Goal: Navigation & Orientation: Find specific page/section

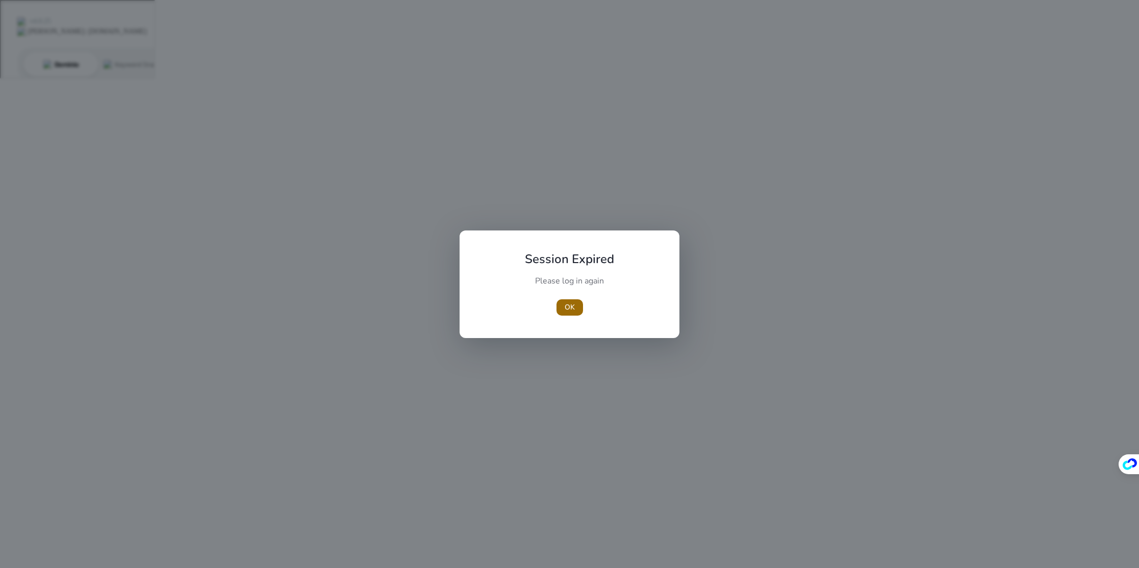
click at [574, 308] on span "OK" at bounding box center [570, 307] width 10 height 11
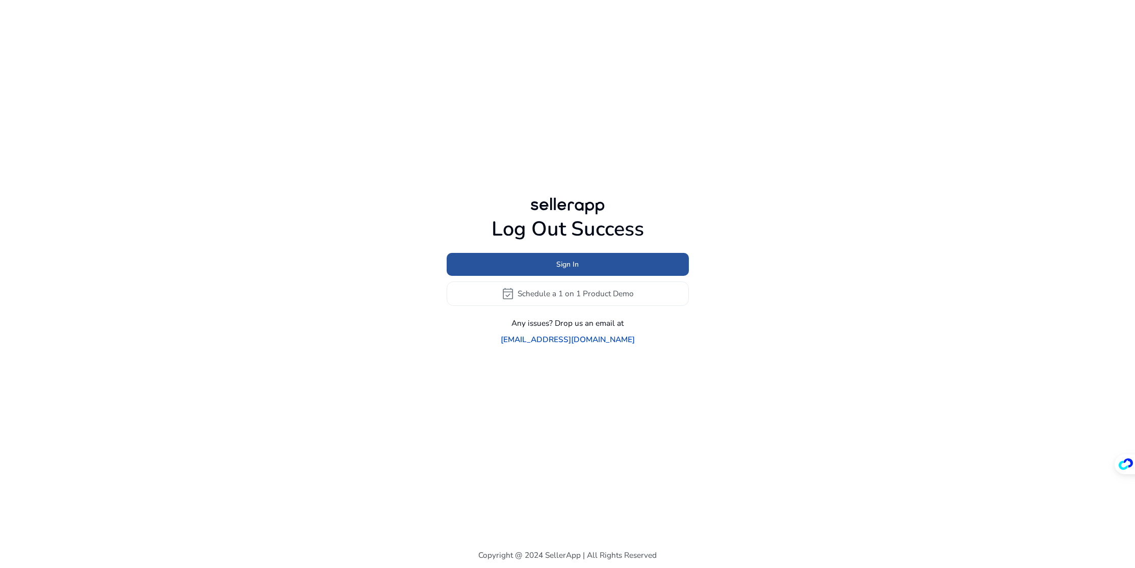
click at [573, 270] on span "Sign In" at bounding box center [567, 264] width 22 height 11
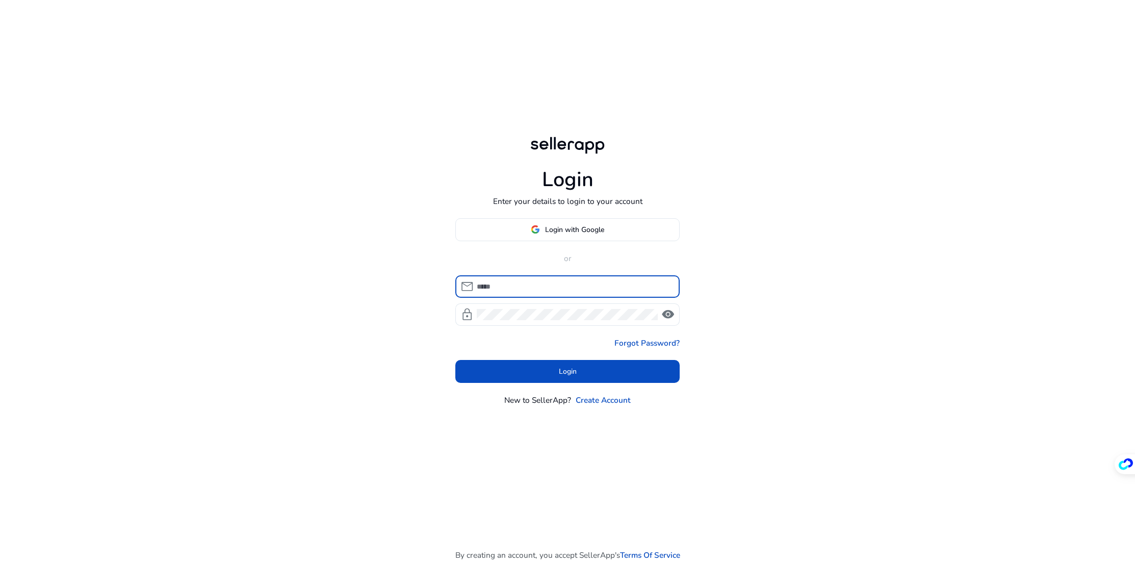
type input "**********"
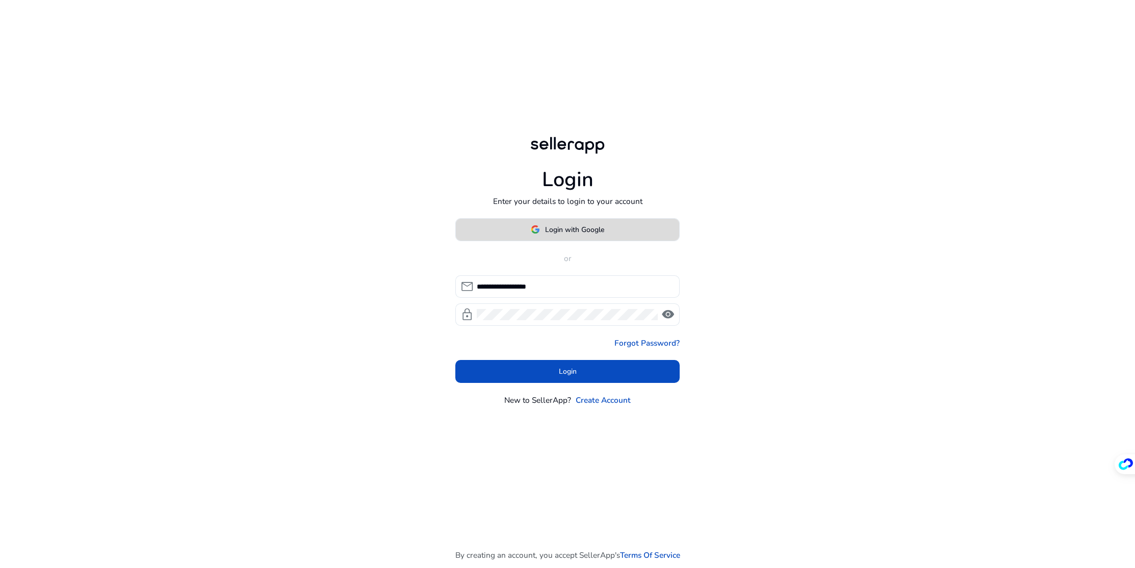
click at [557, 226] on span "Login with Google" at bounding box center [574, 229] width 59 height 11
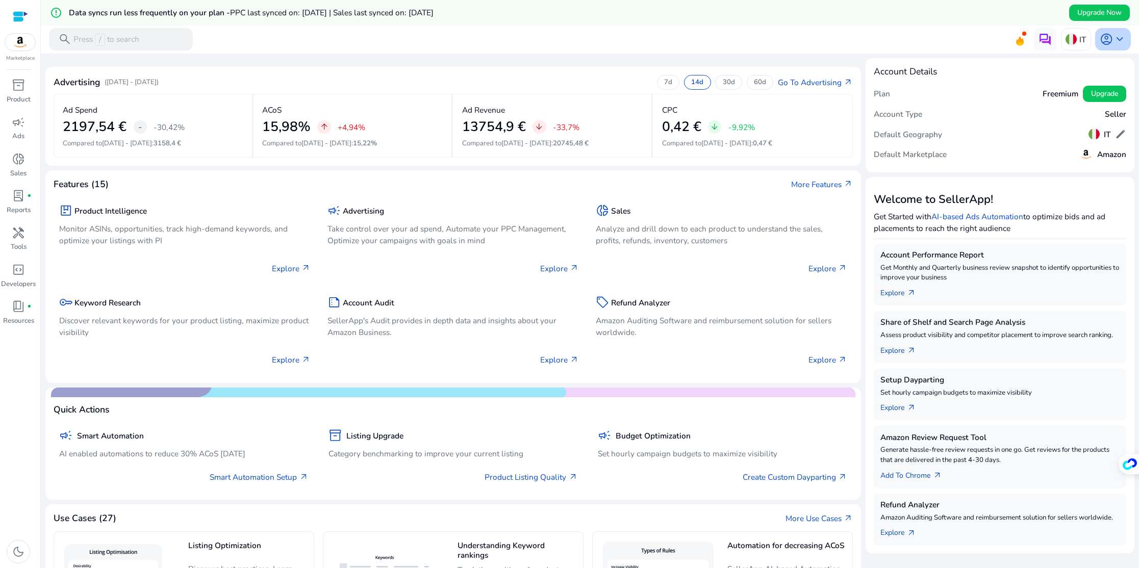
click at [1113, 38] on span "keyboard_arrow_down" at bounding box center [1119, 39] width 13 height 13
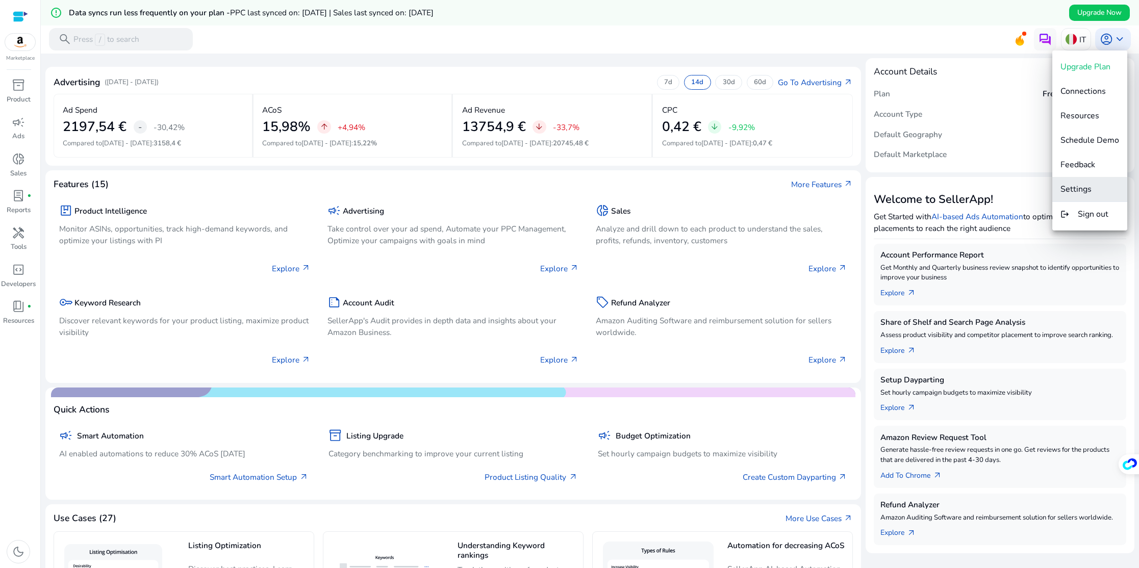
click at [1093, 192] on span "Settings" at bounding box center [1089, 189] width 59 height 11
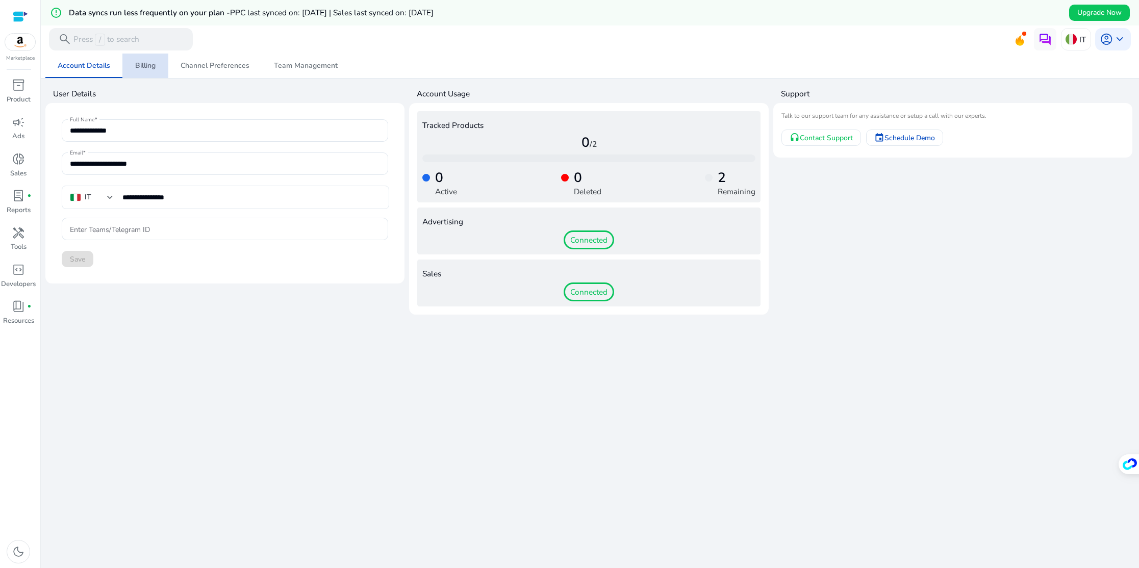
click at [148, 69] on span "Billing" at bounding box center [145, 65] width 20 height 7
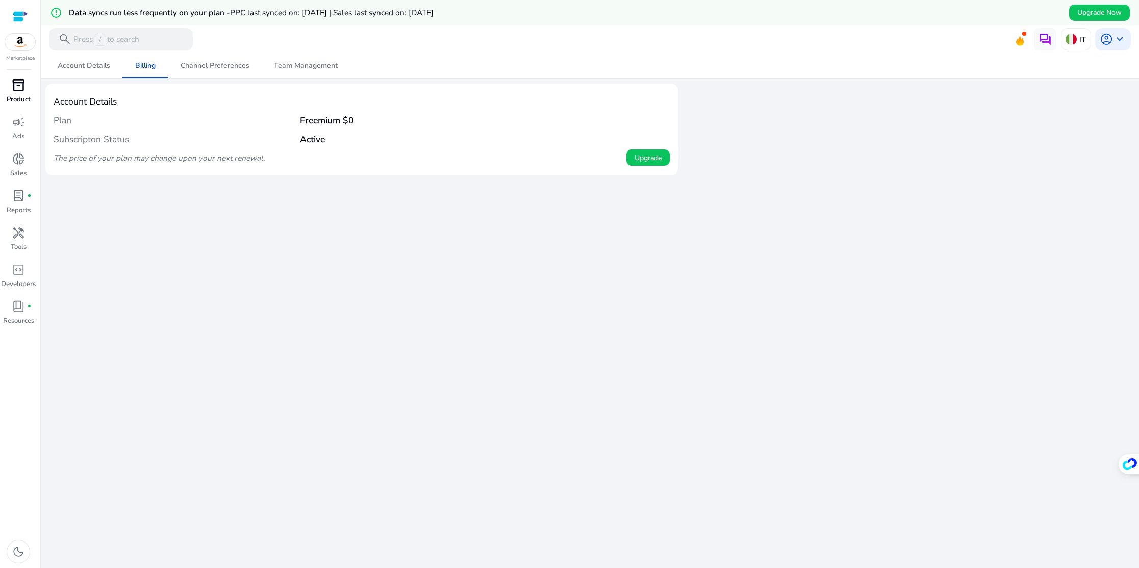
click at [15, 95] on p "Product" at bounding box center [19, 100] width 24 height 10
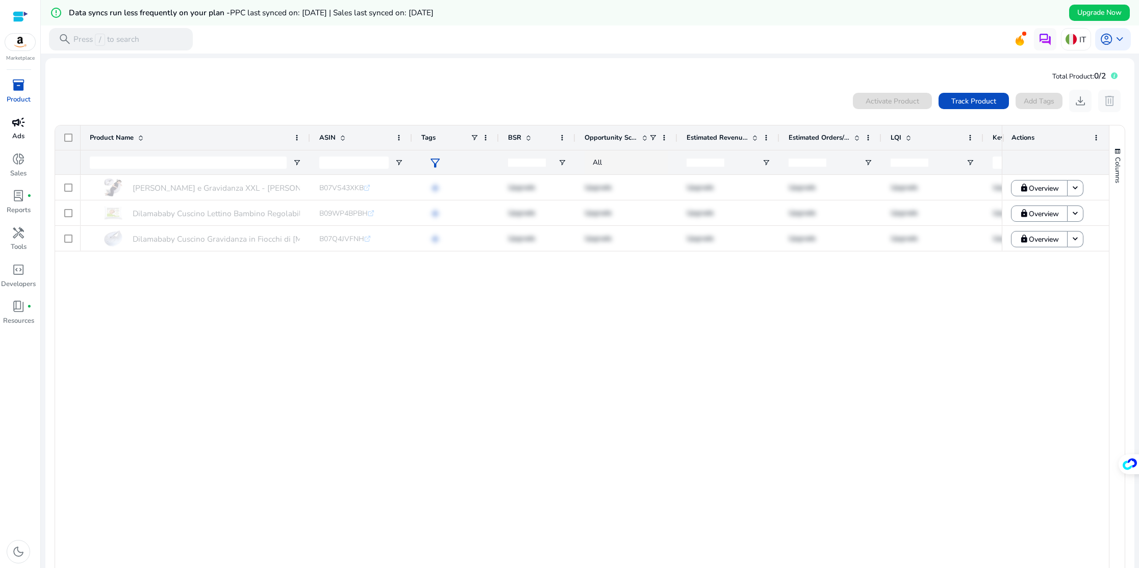
click at [19, 128] on span "campaign" at bounding box center [18, 122] width 13 height 13
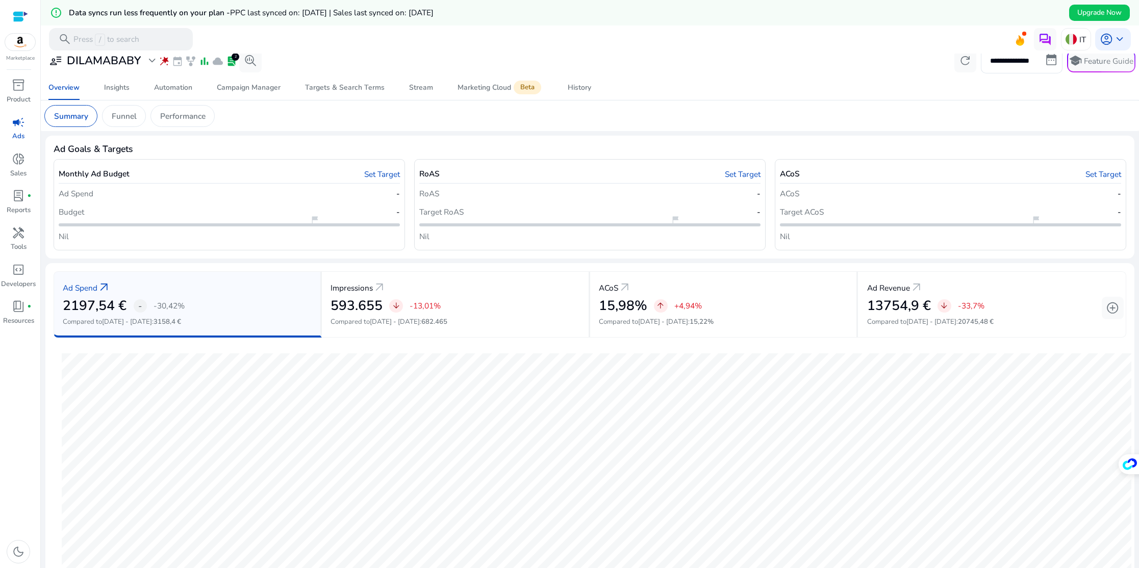
scroll to position [7, 0]
click at [421, 90] on div "Stream" at bounding box center [421, 88] width 24 height 7
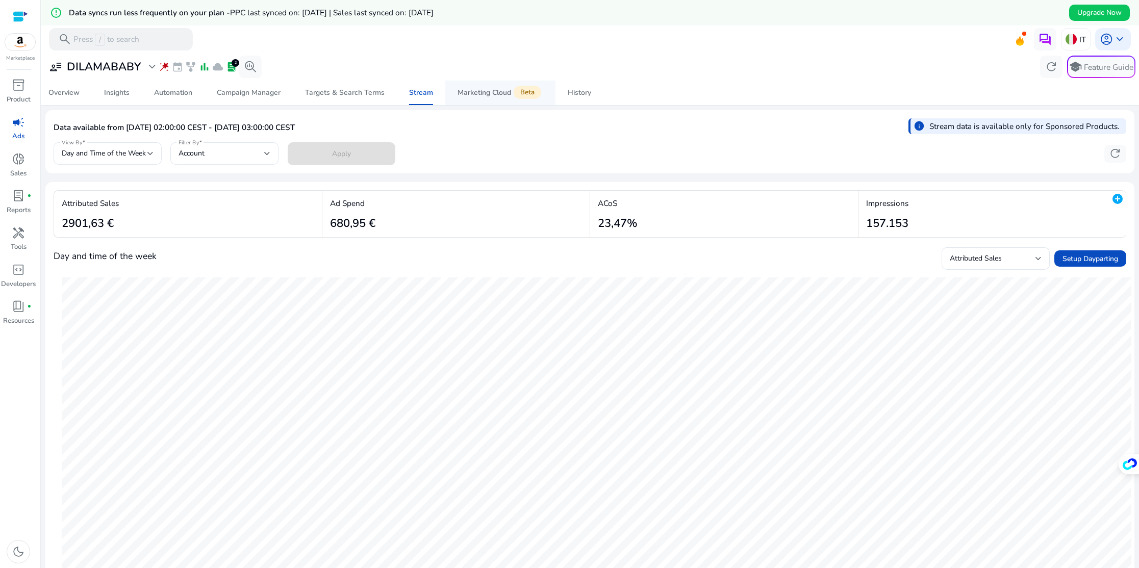
click at [485, 96] on div "Marketing Cloud Beta" at bounding box center [501, 92] width 86 height 9
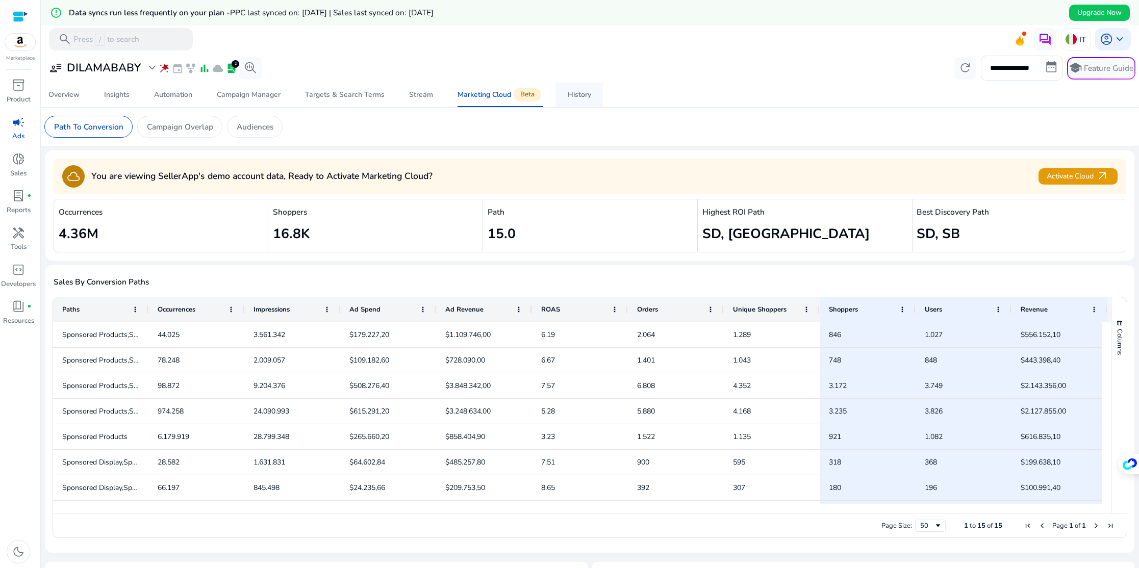
click at [568, 97] on div "History" at bounding box center [579, 94] width 23 height 7
